Goal: Navigation & Orientation: Find specific page/section

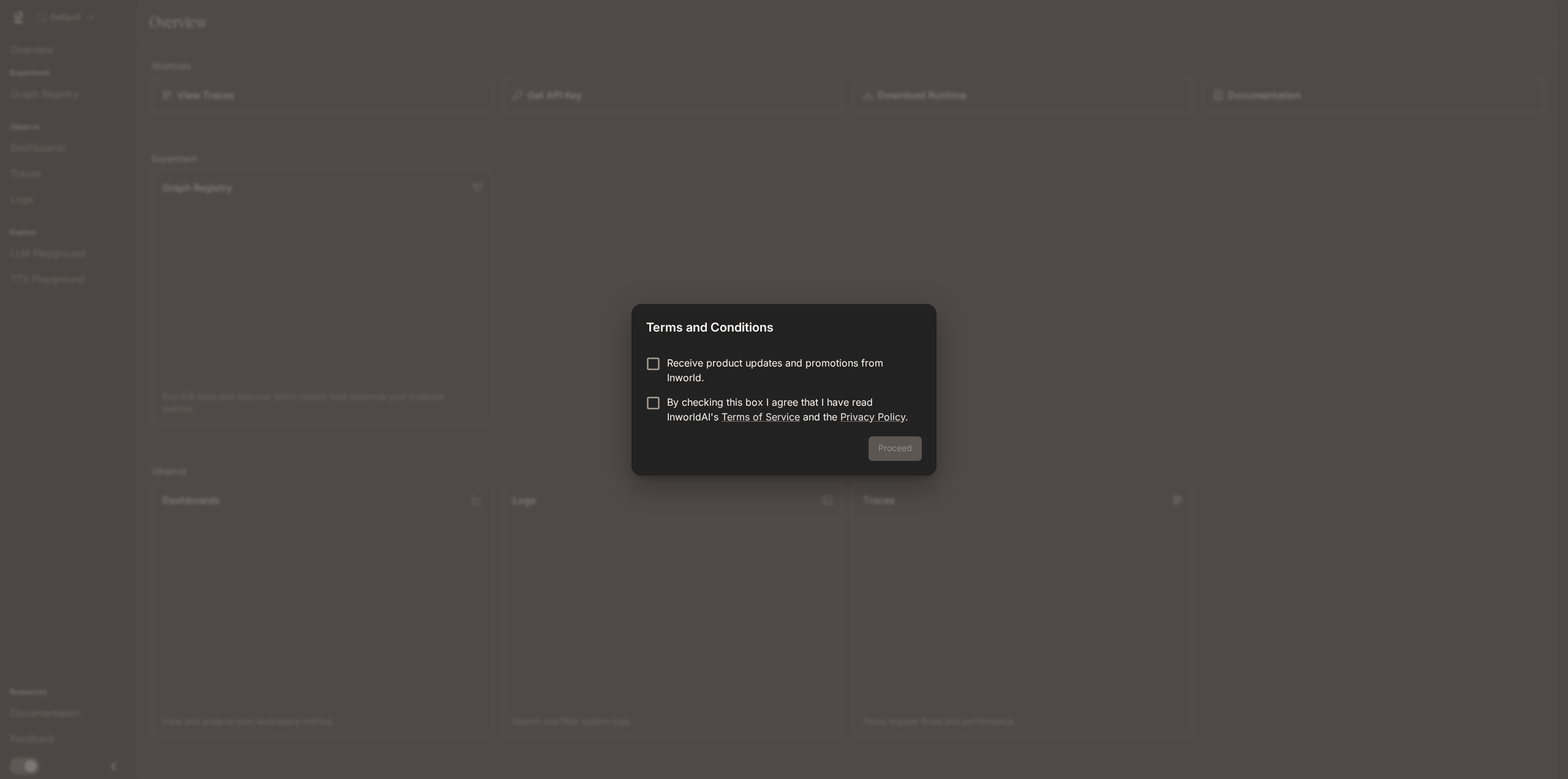
click at [823, 415] on p "By checking this box I agree that I have read InworldAI's Terms of Service and …" at bounding box center [789, 409] width 245 height 29
click at [899, 447] on button "Proceed" at bounding box center [895, 448] width 54 height 24
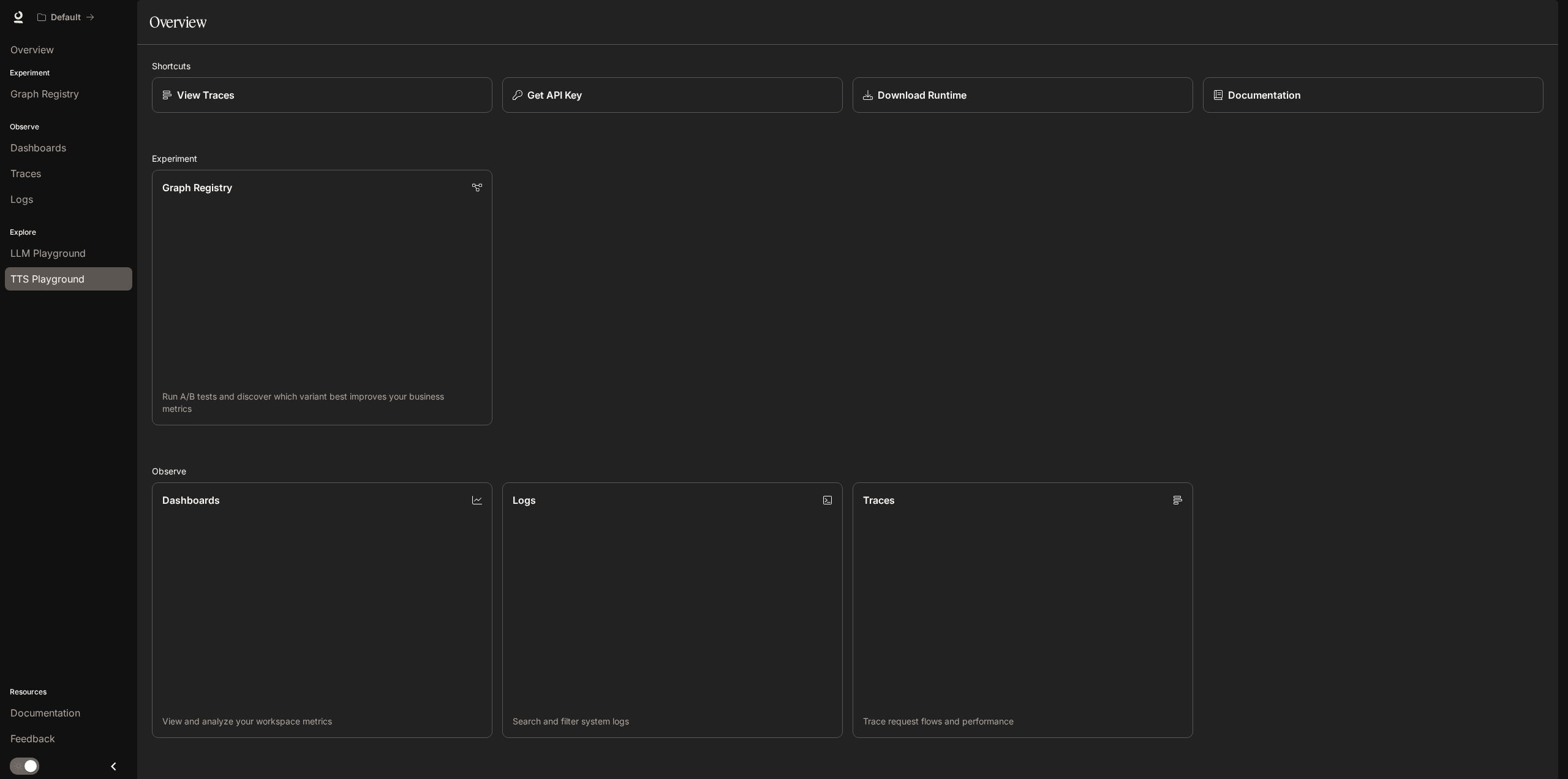
click at [67, 276] on span "TTS Playground" at bounding box center [47, 279] width 74 height 15
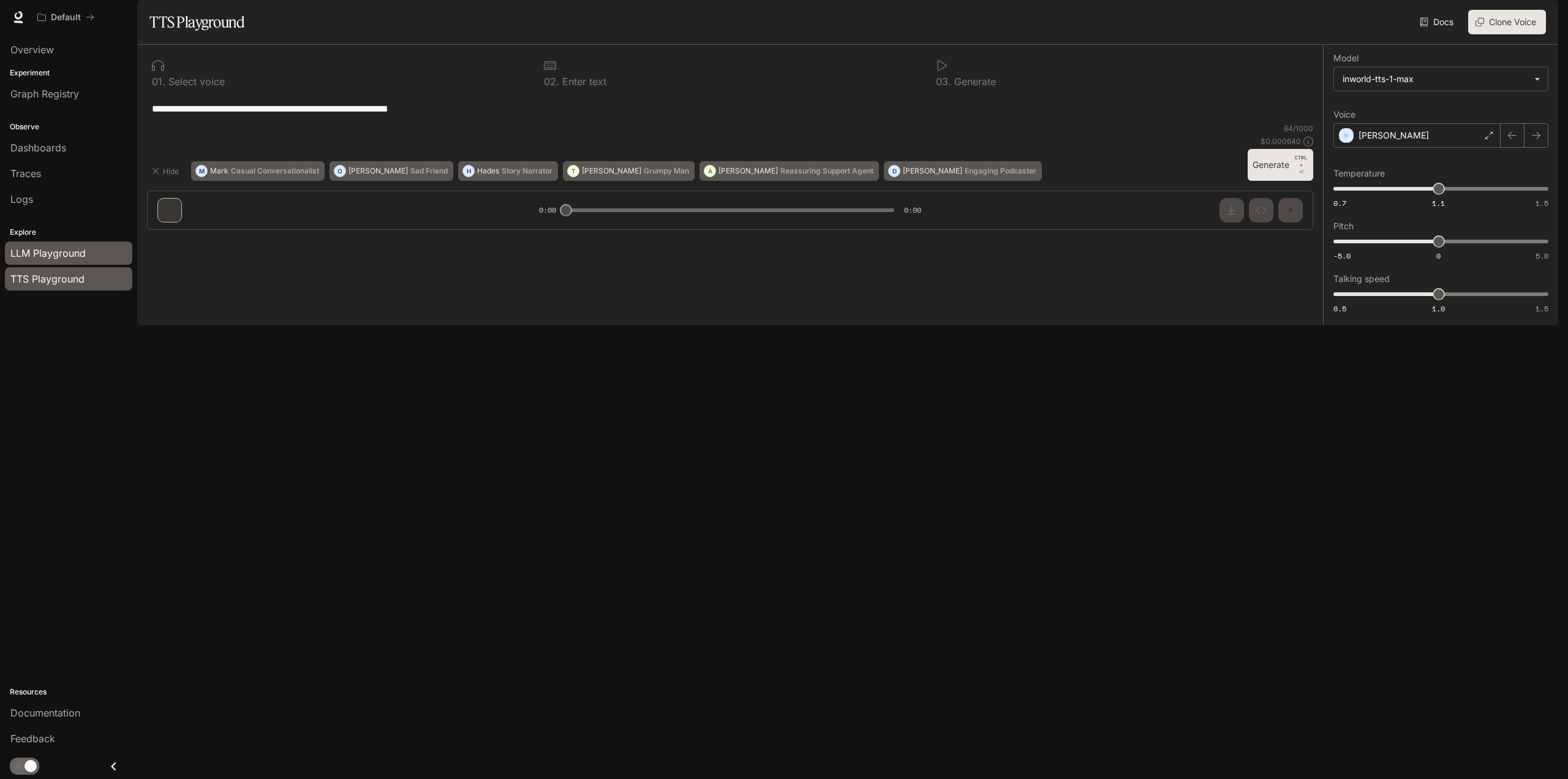
click at [67, 257] on span "LLM Playground" at bounding box center [48, 254] width 76 height 15
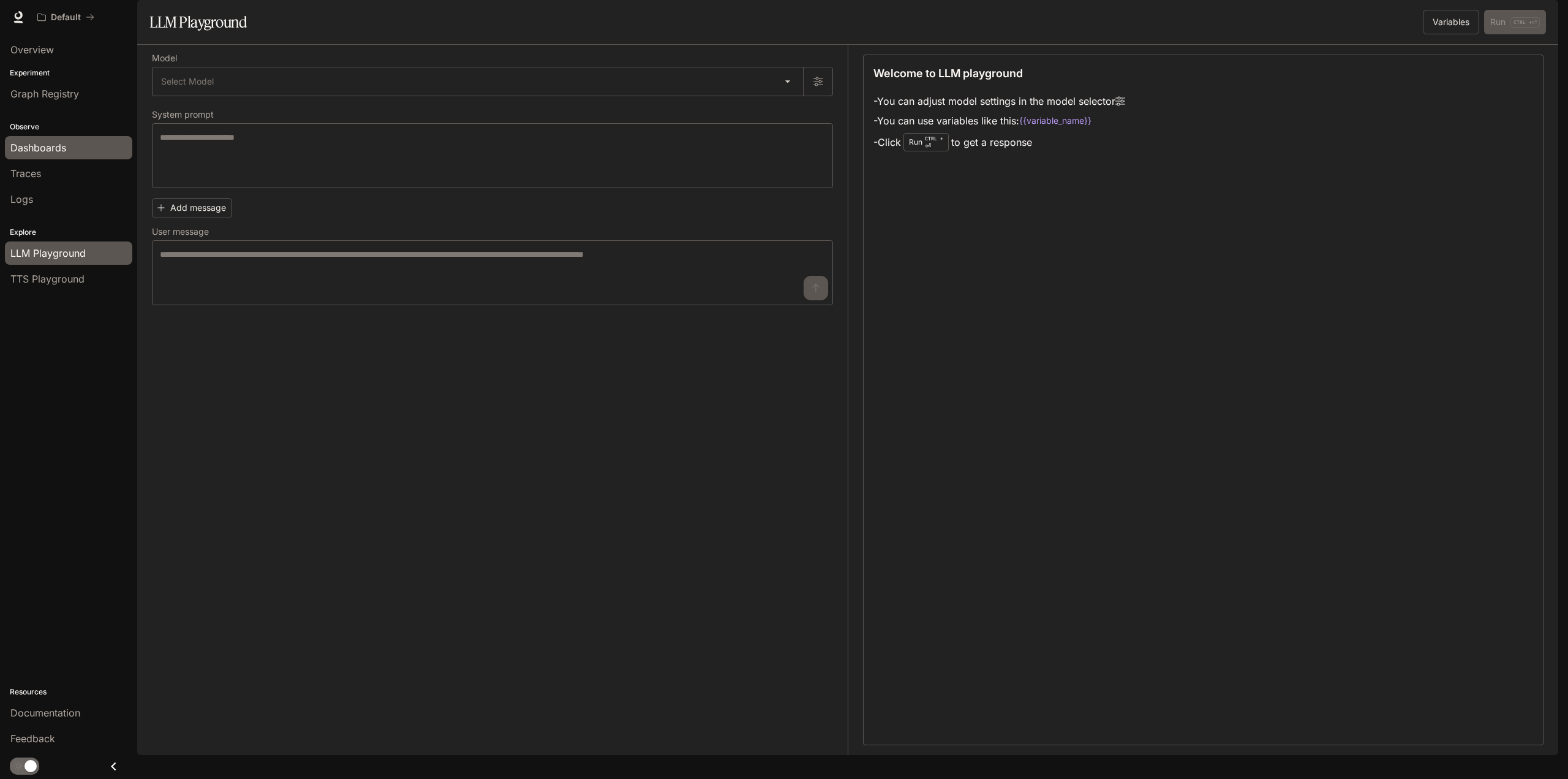
click at [53, 140] on span "Dashboards" at bounding box center [38, 148] width 55 height 15
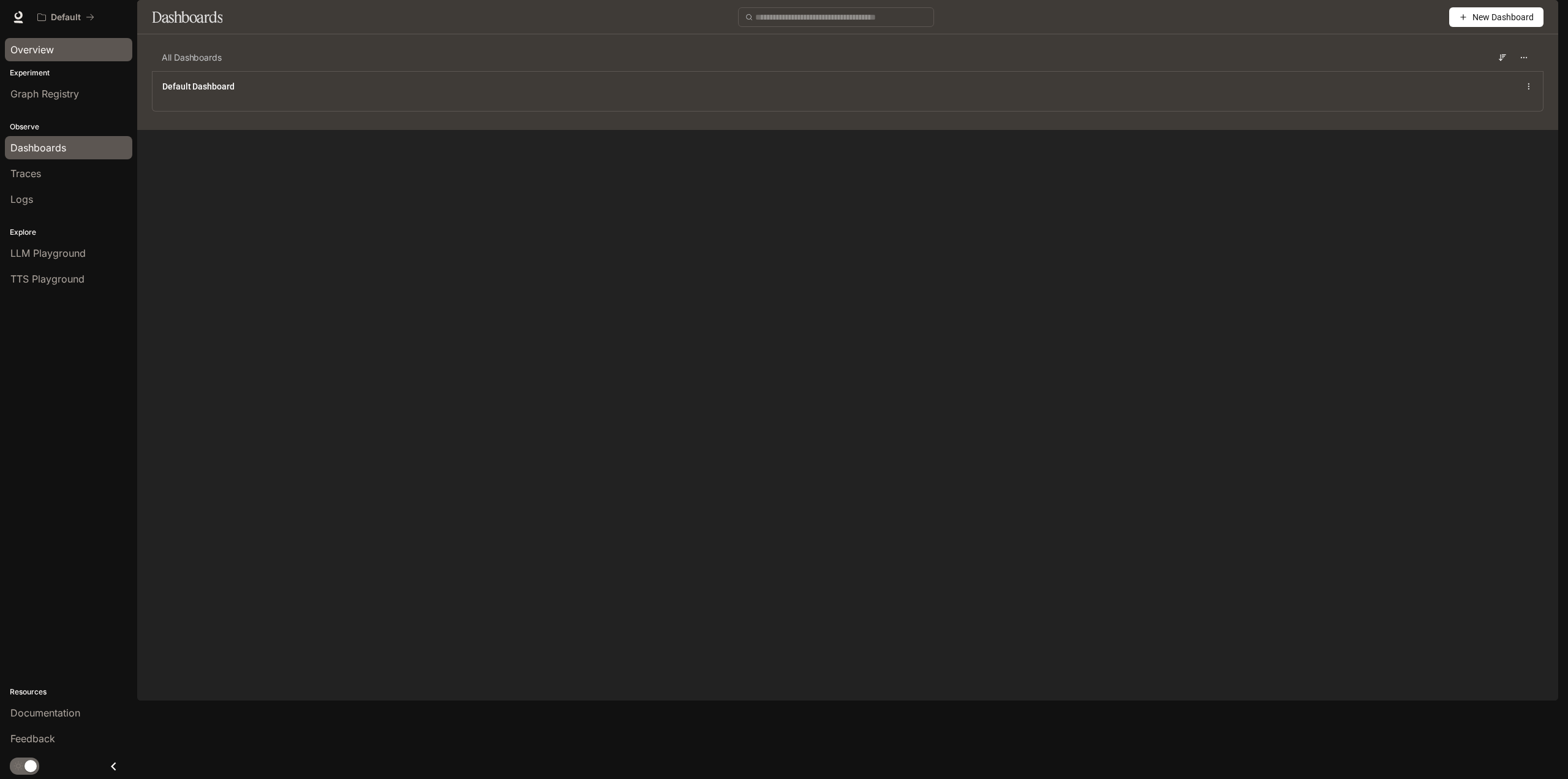
click at [42, 51] on span "Overview" at bounding box center [32, 50] width 44 height 15
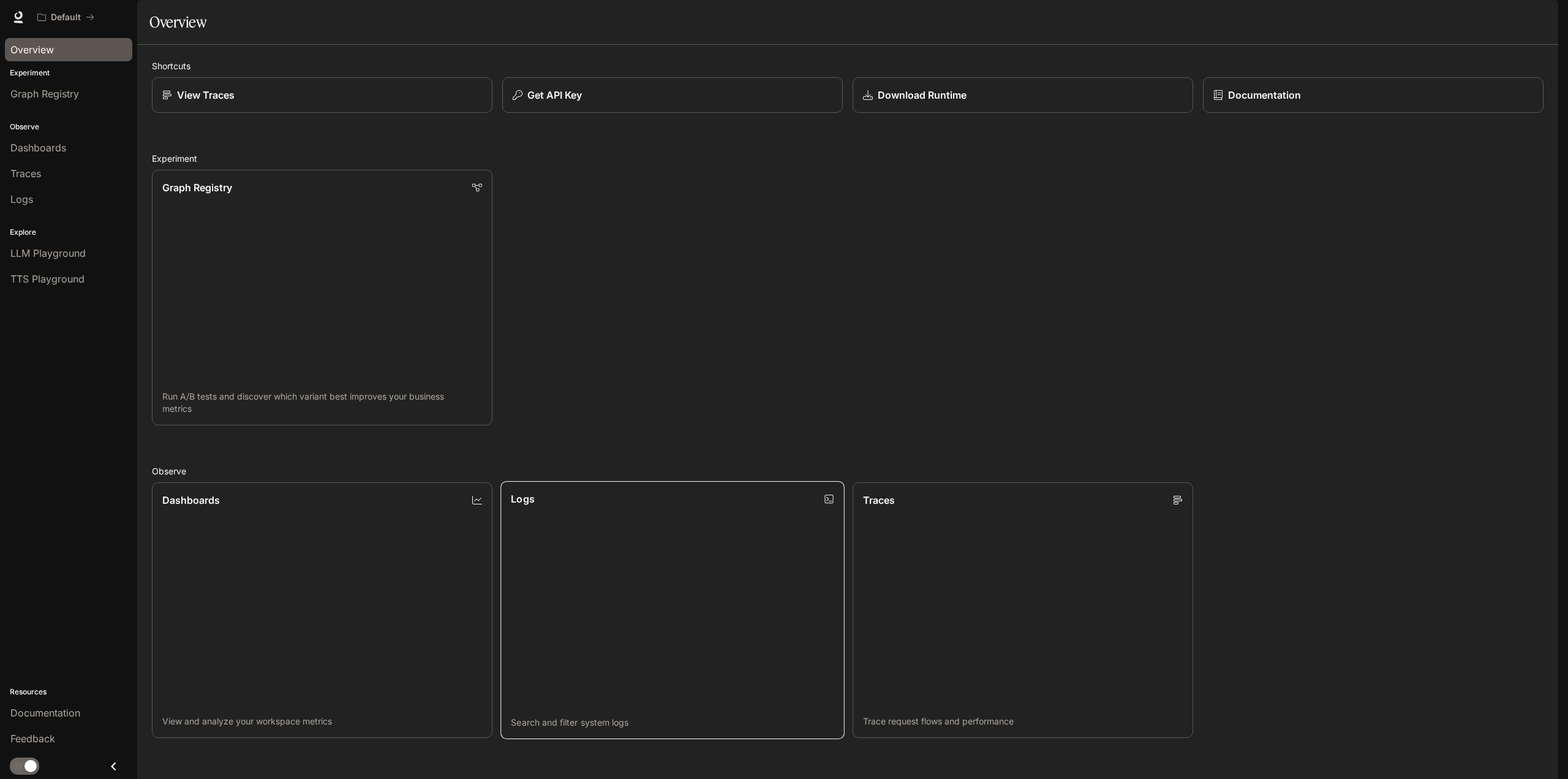
scroll to position [326, 0]
